Goal: Task Accomplishment & Management: Manage account settings

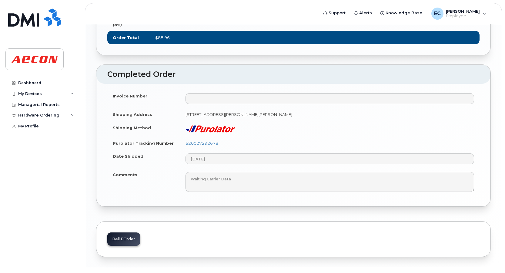
scroll to position [453, 0]
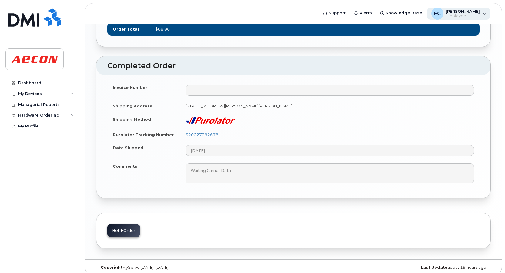
click at [484, 14] on div "EC Ernie Chan Employee" at bounding box center [458, 14] width 63 height 12
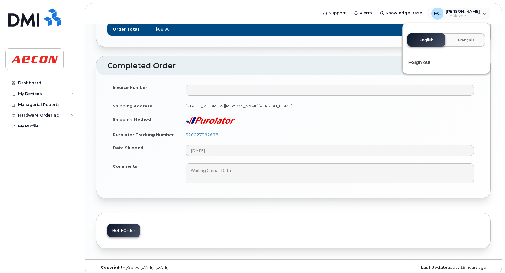
drag, startPoint x: 38, startPoint y: 156, endPoint x: 36, endPoint y: 142, distance: 14.4
click at [38, 156] on div "Dashboard My Devices Add Device 416-709-6930 (Ernie Chan) Managerial Reports Ha…" at bounding box center [42, 171] width 75 height 187
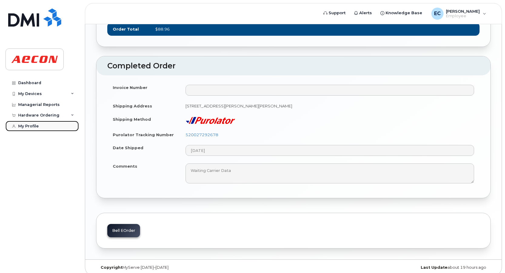
drag, startPoint x: 31, startPoint y: 125, endPoint x: 43, endPoint y: 125, distance: 11.8
click at [31, 125] on div "My Profile" at bounding box center [28, 126] width 21 height 5
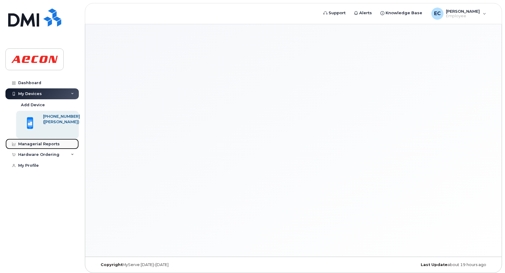
click at [56, 144] on div "Managerial Reports" at bounding box center [39, 144] width 42 height 5
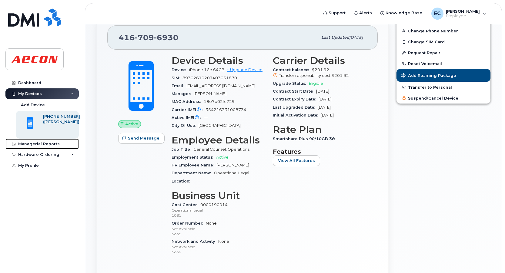
scroll to position [30, 0]
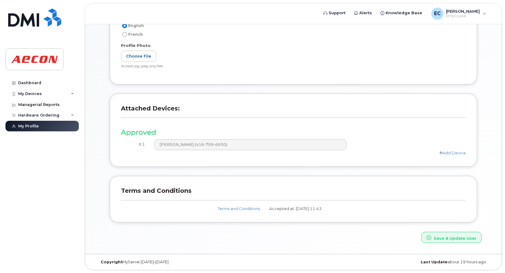
scroll to position [142, 0]
